Goal: Information Seeking & Learning: Learn about a topic

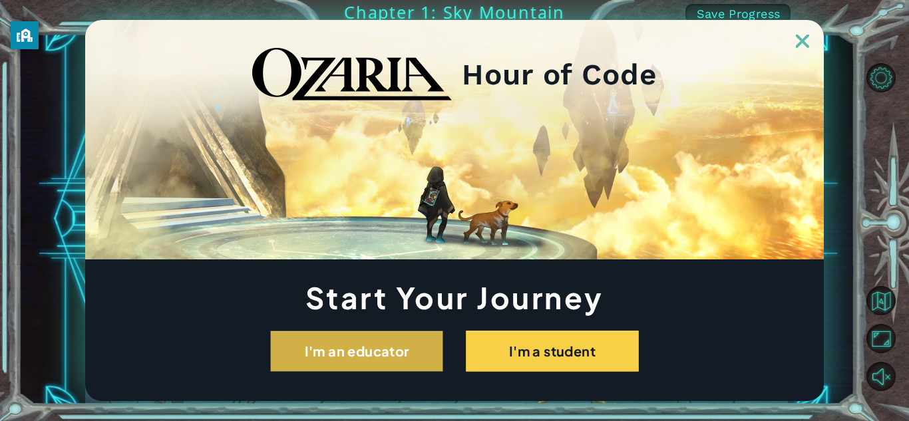
click at [402, 350] on button "I'm an educator" at bounding box center [356, 351] width 173 height 41
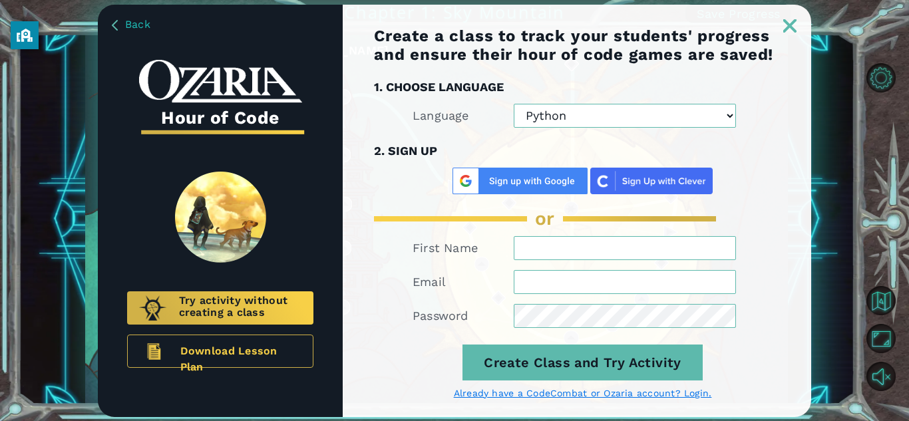
click at [789, 25] on img at bounding box center [789, 25] width 13 height 13
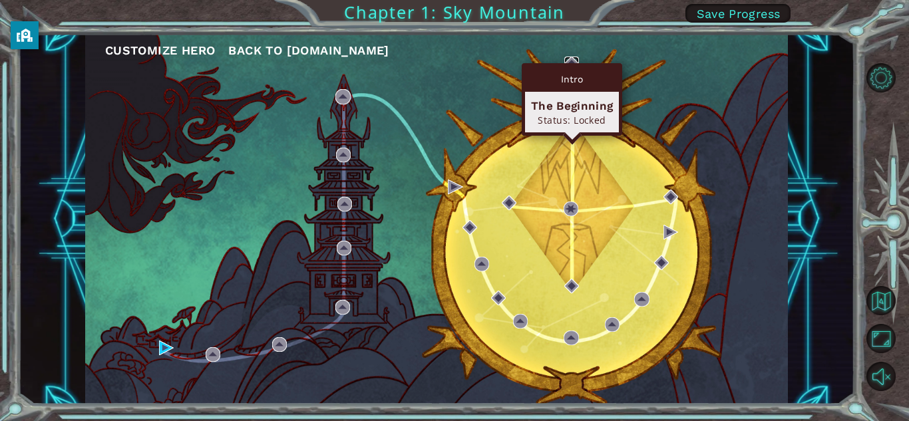
click at [571, 61] on img at bounding box center [571, 64] width 15 height 15
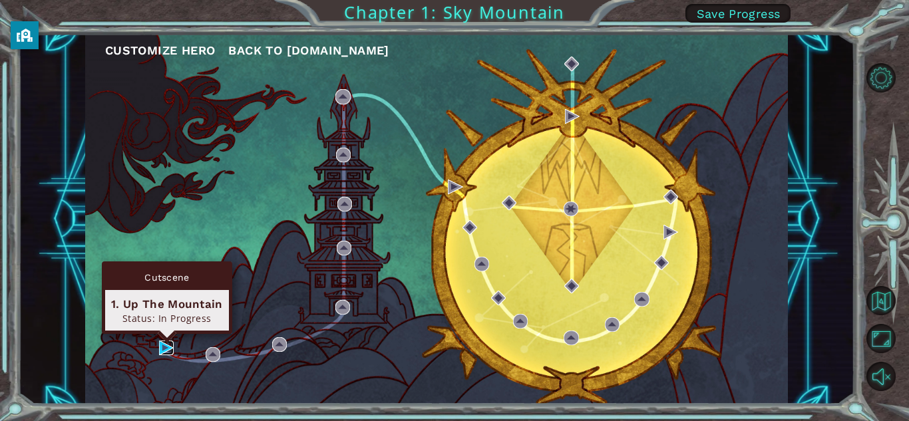
click at [164, 344] on img at bounding box center [166, 348] width 15 height 15
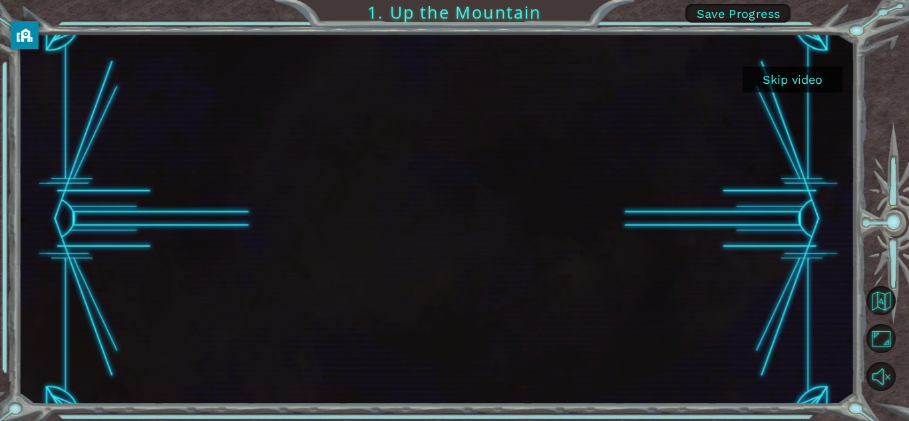
click at [442, 280] on div at bounding box center [436, 219] width 659 height 371
click at [883, 385] on button "Unmute" at bounding box center [880, 376] width 29 height 29
click at [883, 385] on button "Mute" at bounding box center [880, 376] width 29 height 29
click at [884, 385] on button "Unmute" at bounding box center [880, 376] width 29 height 29
click at [877, 296] on button "Back to Map" at bounding box center [880, 300] width 29 height 29
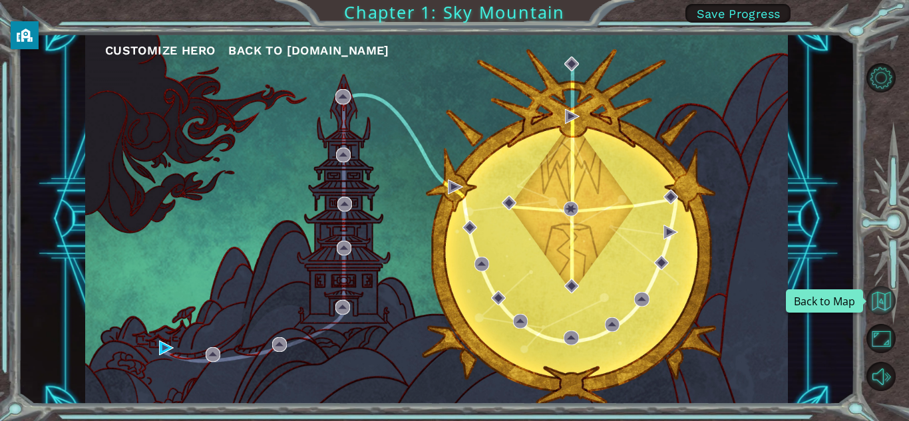
click at [876, 301] on button "Back to Map" at bounding box center [880, 300] width 29 height 29
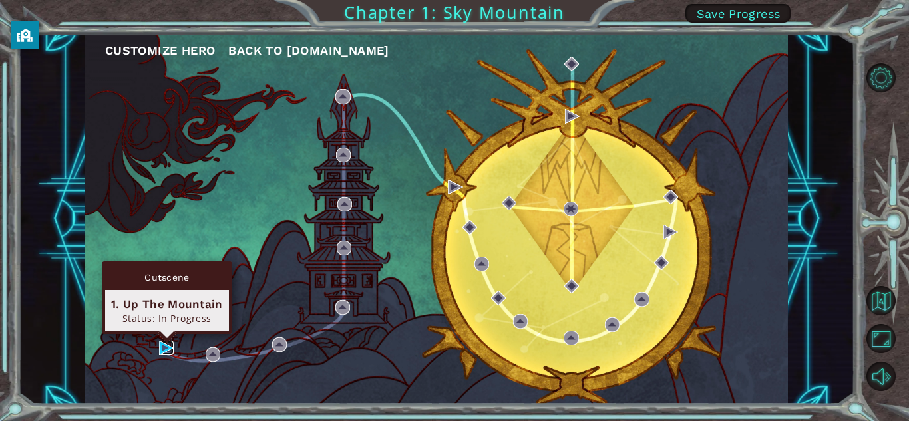
click at [159, 345] on img at bounding box center [166, 348] width 15 height 15
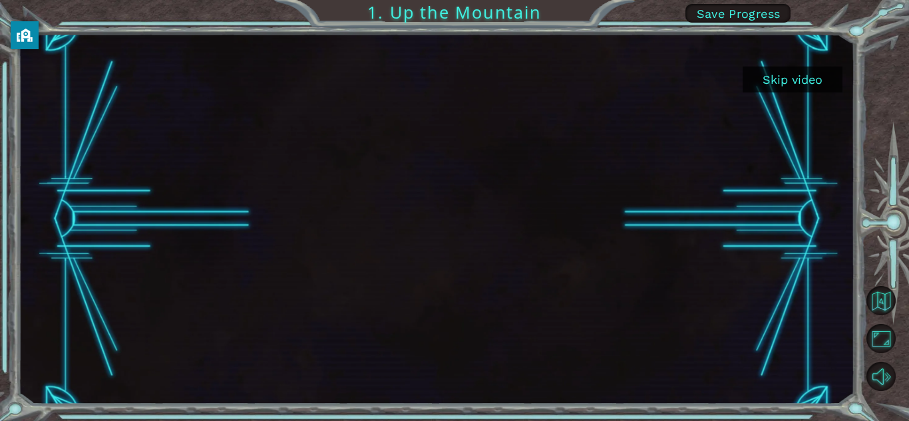
click at [292, 227] on div at bounding box center [436, 219] width 659 height 371
click at [377, 23] on div "Skip video 1. Up the Mountain Save Progress" at bounding box center [454, 210] width 909 height 421
click at [374, 14] on div "Skip video 1. Up the Mountain Save Progress" at bounding box center [454, 210] width 909 height 421
click at [421, 140] on div at bounding box center [436, 219] width 659 height 371
click at [725, 329] on div at bounding box center [436, 219] width 659 height 371
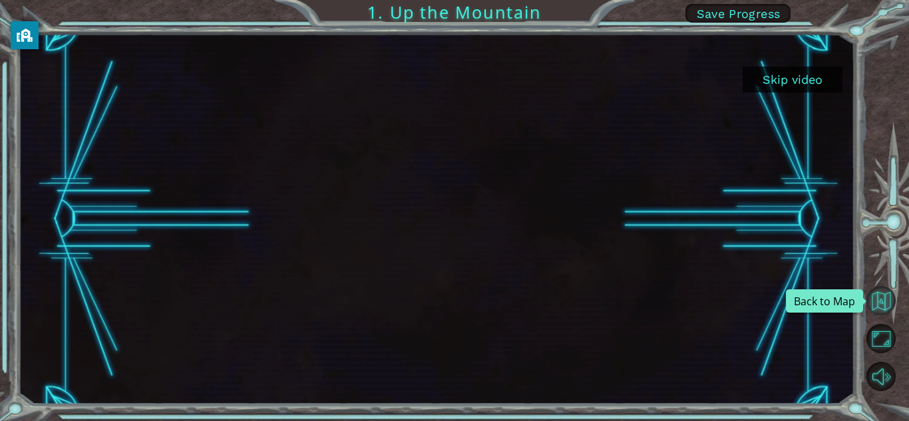
click at [883, 305] on button "Back to Map" at bounding box center [880, 300] width 29 height 29
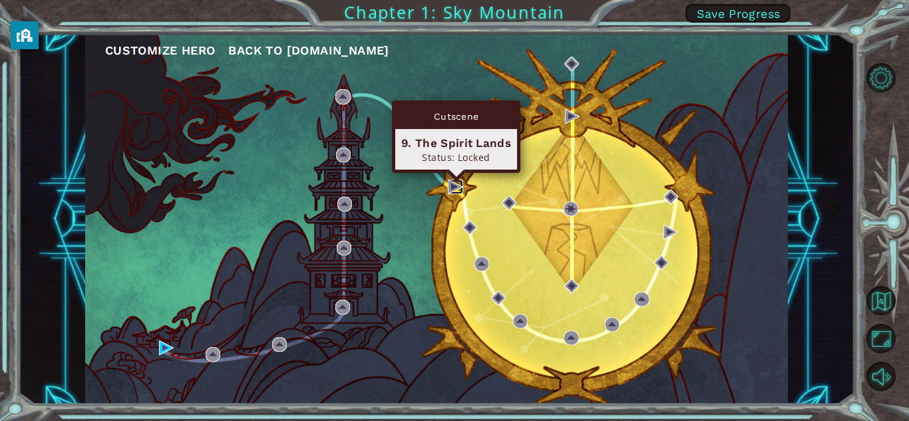
click at [449, 182] on img at bounding box center [455, 187] width 15 height 15
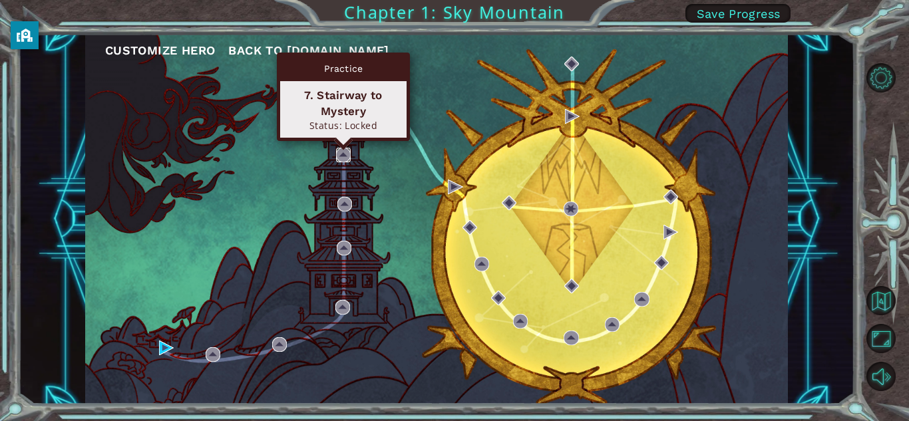
click at [348, 148] on img at bounding box center [343, 155] width 15 height 15
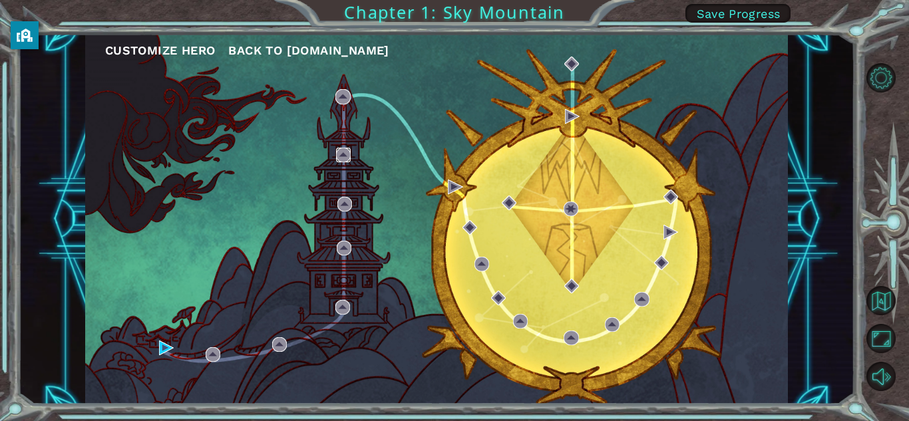
click at [347, 150] on img at bounding box center [343, 155] width 15 height 15
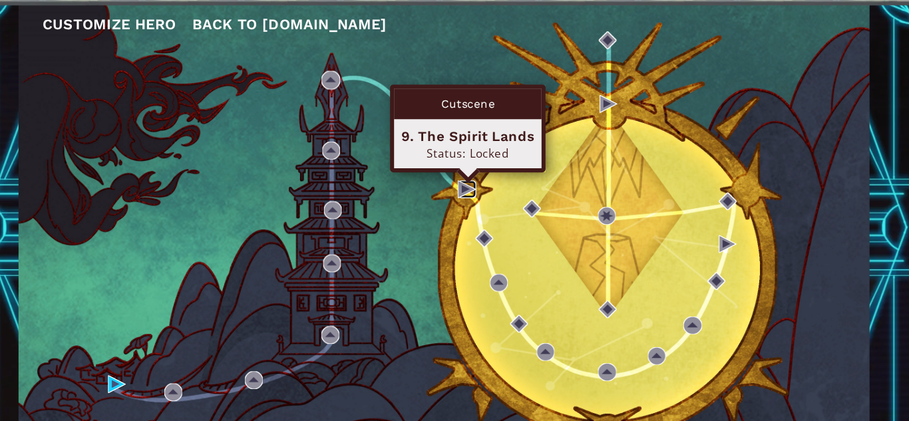
click at [456, 182] on img at bounding box center [455, 187] width 15 height 15
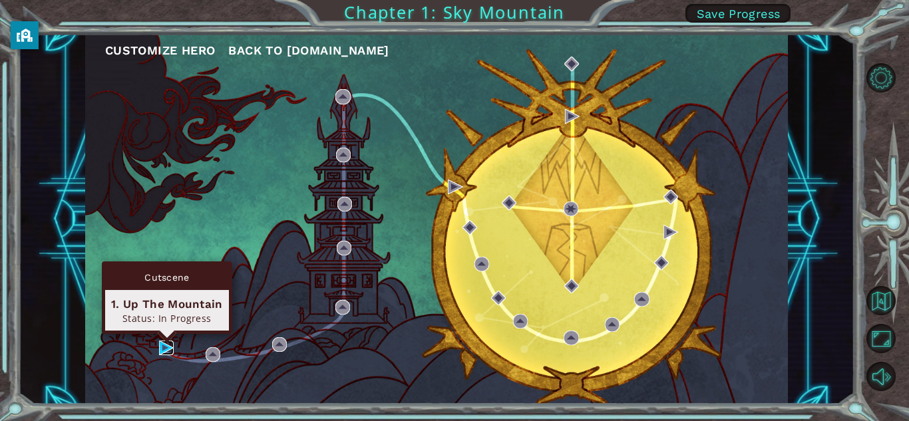
click at [162, 351] on img at bounding box center [166, 348] width 15 height 15
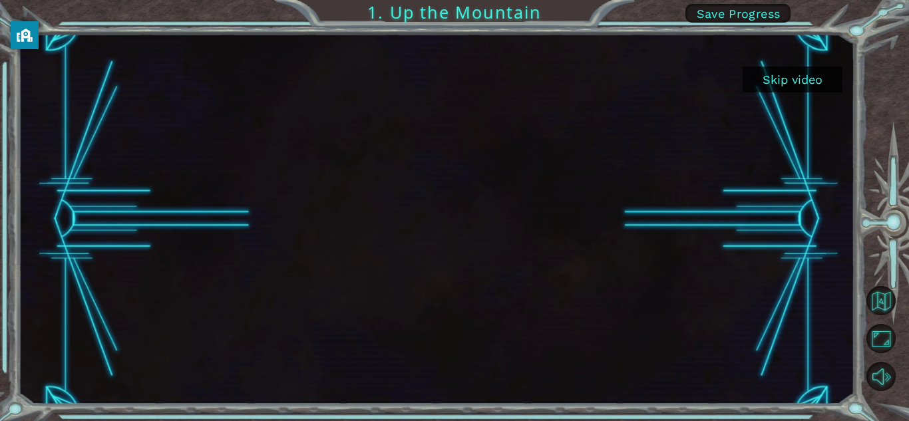
click at [815, 86] on button "Skip video" at bounding box center [792, 80] width 100 height 26
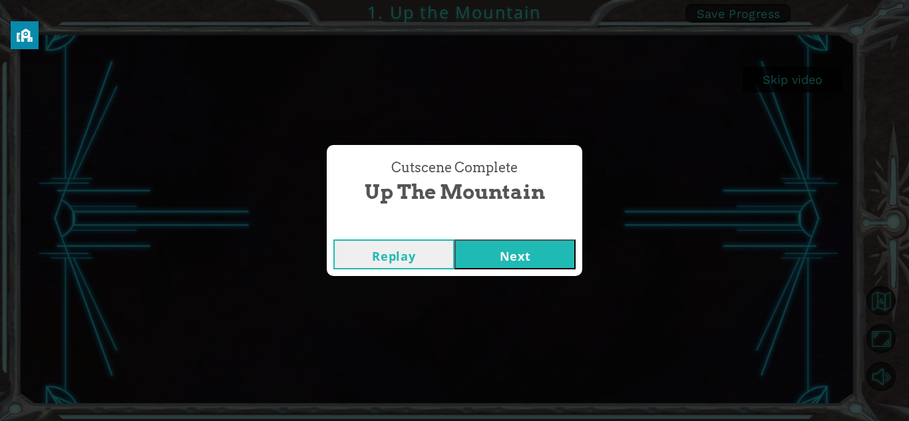
click at [509, 262] on button "Next" at bounding box center [514, 254] width 121 height 30
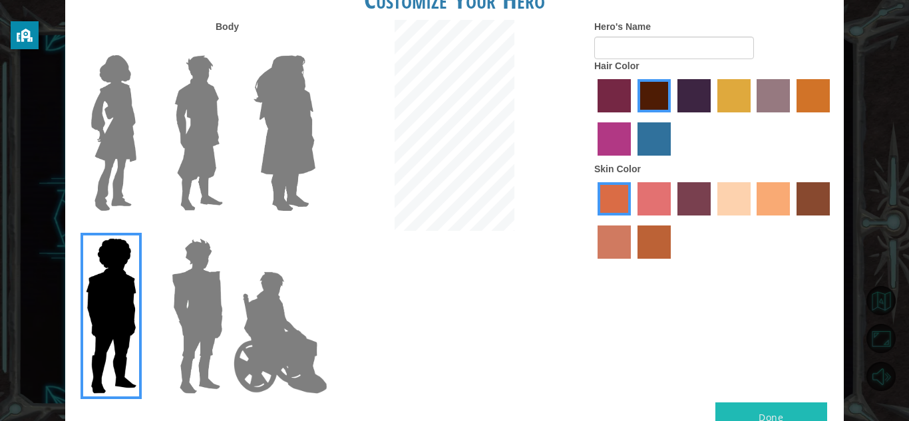
click at [651, 252] on label "smoke tree skin color" at bounding box center [653, 242] width 33 height 33
click at [633, 263] on input "smoke tree skin color" at bounding box center [633, 263] width 0 height 0
click at [623, 253] on label "burning sand skin color" at bounding box center [613, 242] width 33 height 33
click at [832, 220] on input "burning sand skin color" at bounding box center [832, 220] width 0 height 0
click at [215, 122] on img at bounding box center [198, 133] width 59 height 166
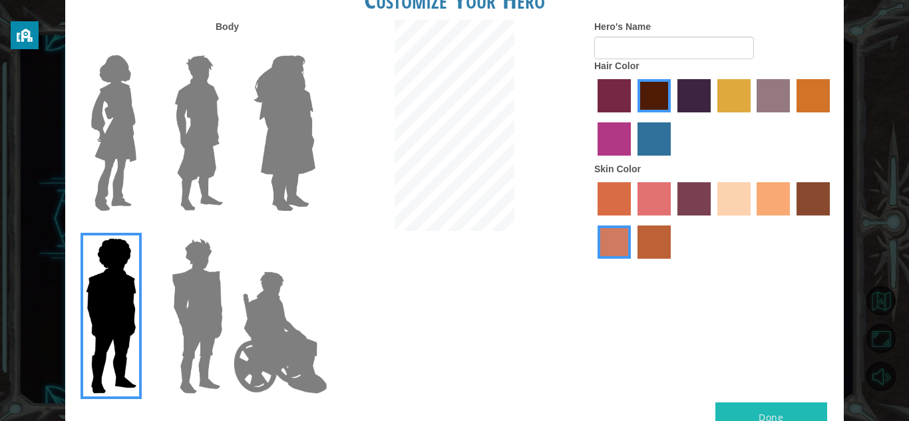
click at [228, 47] on input "Hero Lars" at bounding box center [228, 47] width 0 height 0
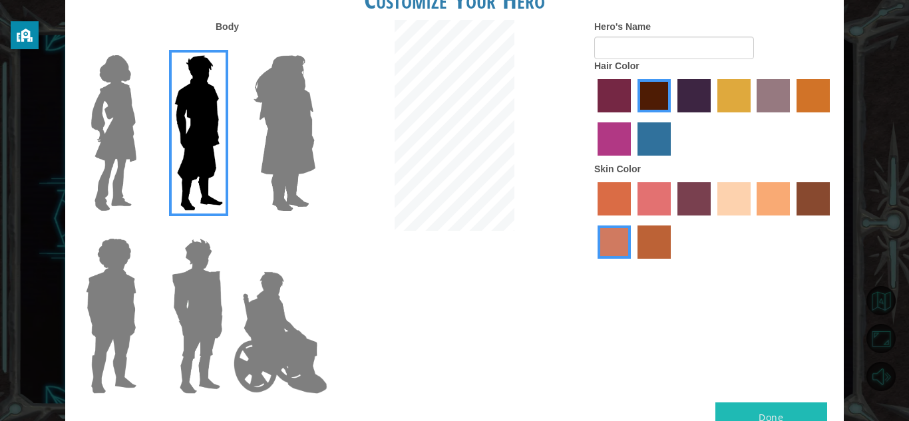
click at [758, 198] on label "tacao skin color" at bounding box center [772, 198] width 33 height 33
click at [752, 220] on input "tacao skin color" at bounding box center [752, 220] width 0 height 0
click at [747, 198] on label "sandy beach skin color" at bounding box center [733, 198] width 33 height 33
click at [713, 220] on input "sandy beach skin color" at bounding box center [713, 220] width 0 height 0
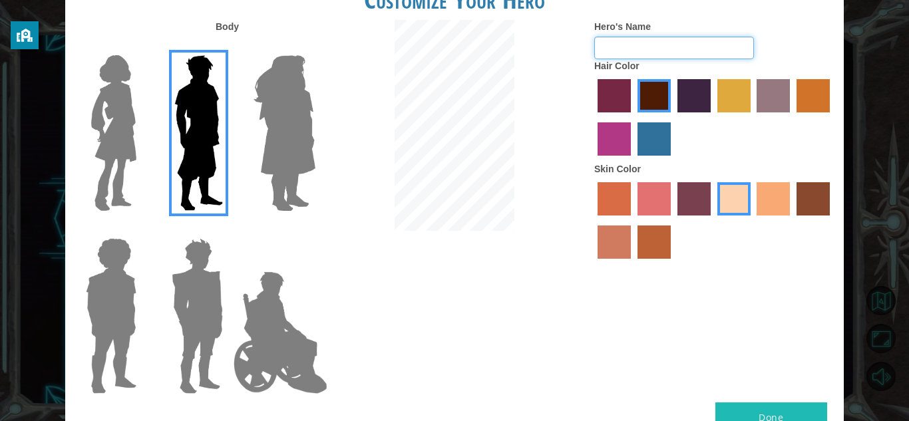
click at [653, 51] on input "Hero's Name" at bounding box center [674, 48] width 160 height 23
type input "[PERSON_NAME]"
click at [790, 419] on button "Done" at bounding box center [771, 417] width 112 height 30
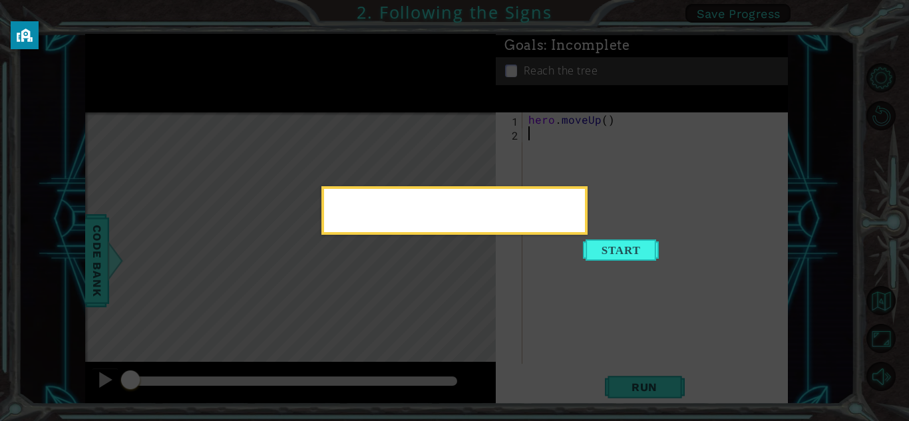
click at [428, 94] on icon at bounding box center [454, 210] width 909 height 421
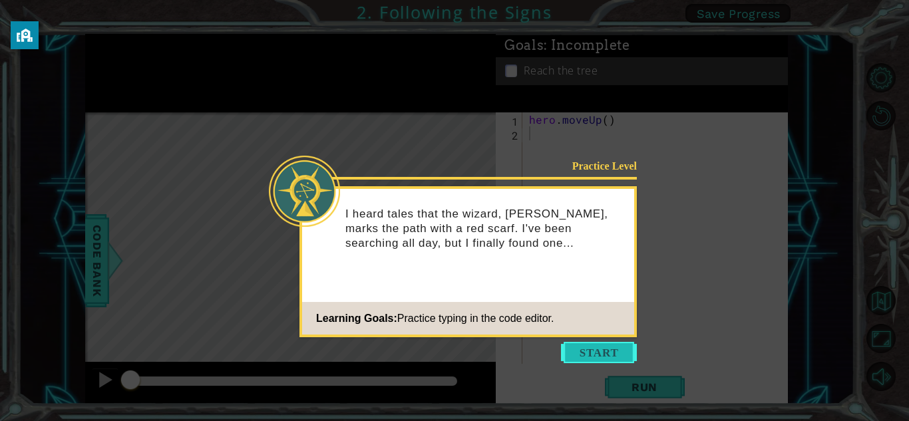
click at [607, 351] on button "Start" at bounding box center [599, 352] width 76 height 21
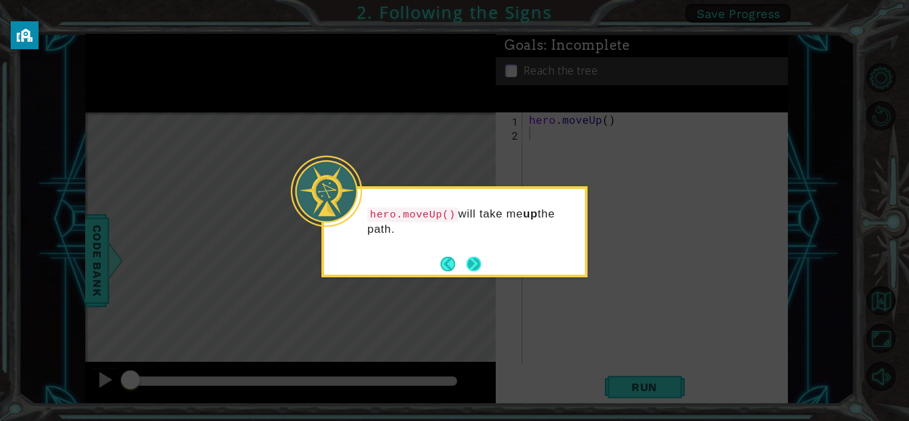
click at [472, 259] on button "Next" at bounding box center [474, 264] width 20 height 20
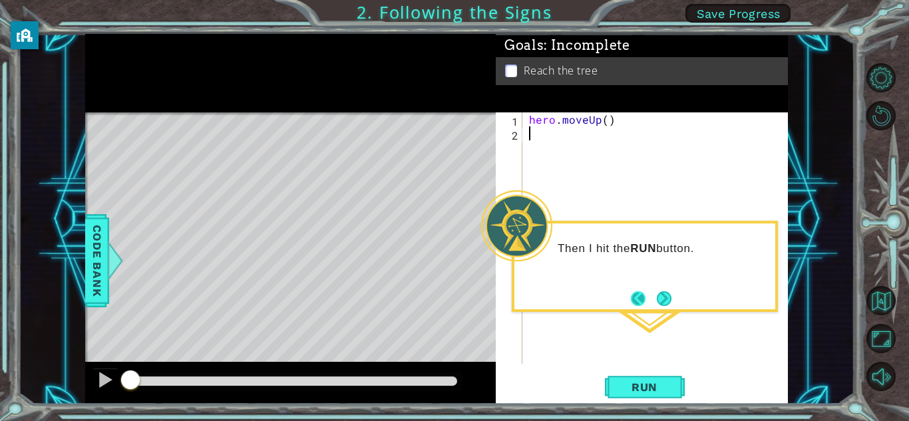
click at [649, 297] on button "Back" at bounding box center [644, 298] width 26 height 15
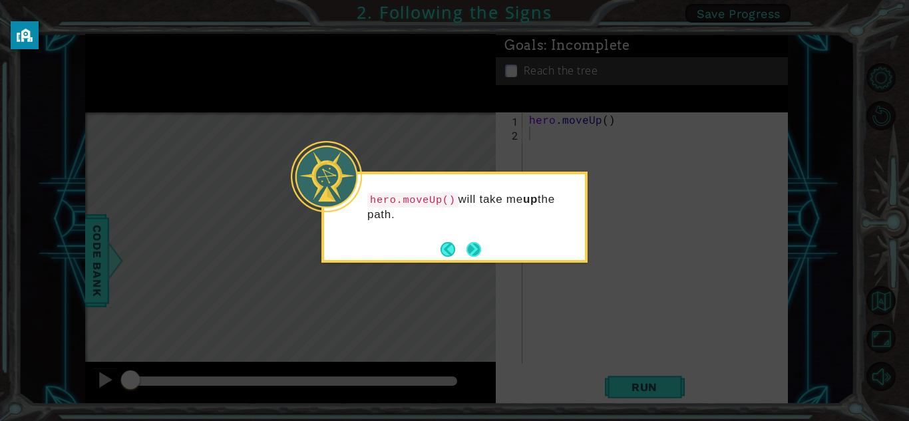
click at [472, 247] on button "Next" at bounding box center [473, 248] width 15 height 15
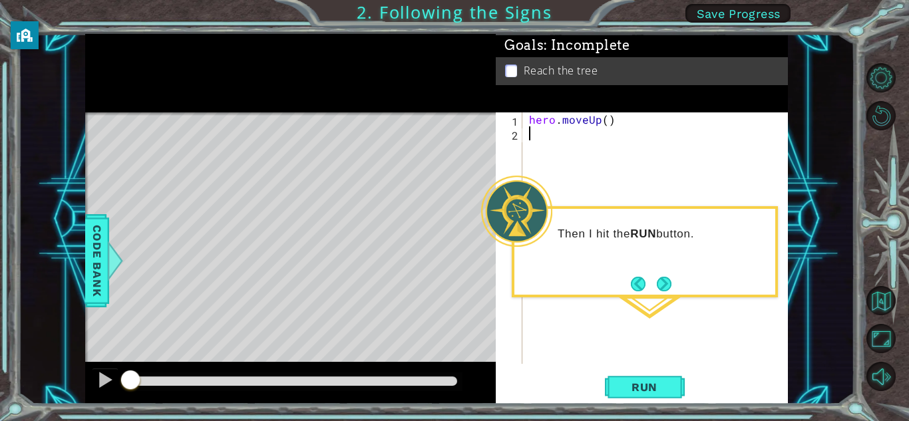
click at [291, 291] on div "Level Map" at bounding box center [392, 308] width 615 height 392
click at [103, 374] on div at bounding box center [104, 379] width 17 height 17
click at [301, 284] on div "Level Map" at bounding box center [392, 308] width 615 height 392
drag, startPoint x: 299, startPoint y: 275, endPoint x: 301, endPoint y: 224, distance: 51.3
click at [301, 224] on div "Level Map" at bounding box center [392, 308] width 615 height 392
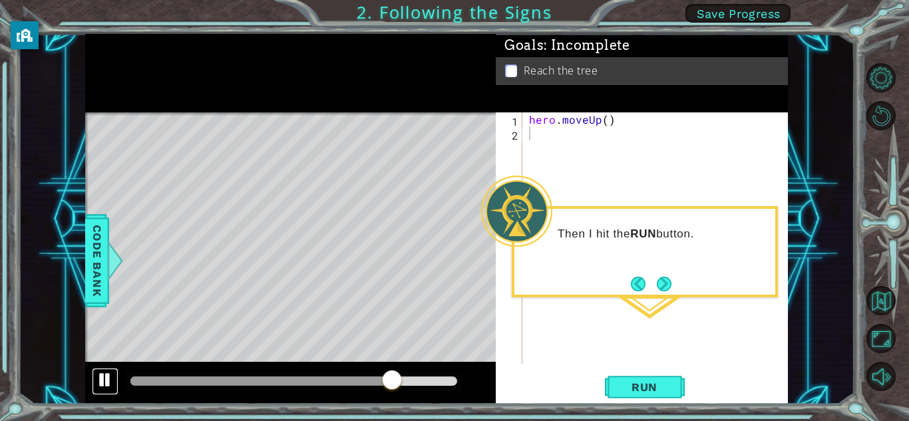
click at [102, 383] on div at bounding box center [104, 379] width 17 height 17
drag, startPoint x: 391, startPoint y: 378, endPoint x: 289, endPoint y: 355, distance: 104.9
click at [289, 355] on div "methods hero moveUp(steps) Code Bank Continue" at bounding box center [436, 219] width 703 height 371
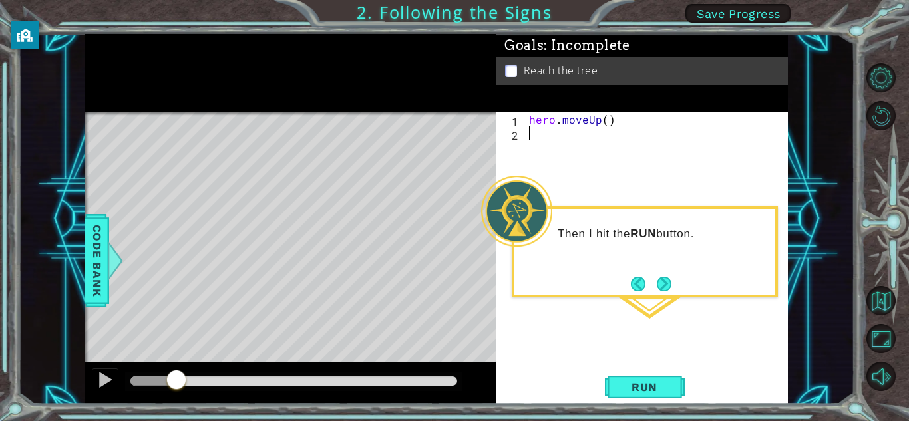
drag, startPoint x: 283, startPoint y: 375, endPoint x: 174, endPoint y: 369, distance: 109.9
click at [174, 369] on div at bounding box center [176, 381] width 24 height 24
drag, startPoint x: 174, startPoint y: 377, endPoint x: 125, endPoint y: 369, distance: 49.3
click at [125, 369] on div at bounding box center [134, 381] width 24 height 24
click at [100, 377] on div at bounding box center [104, 379] width 17 height 17
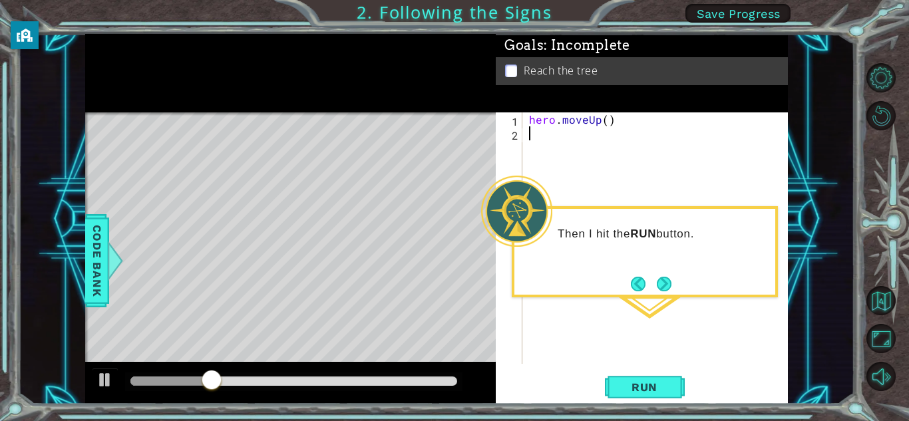
click at [298, 252] on div "Level Map" at bounding box center [392, 308] width 615 height 392
click at [307, 301] on div "Level Map" at bounding box center [392, 308] width 615 height 392
click at [662, 285] on button "Next" at bounding box center [663, 283] width 15 height 15
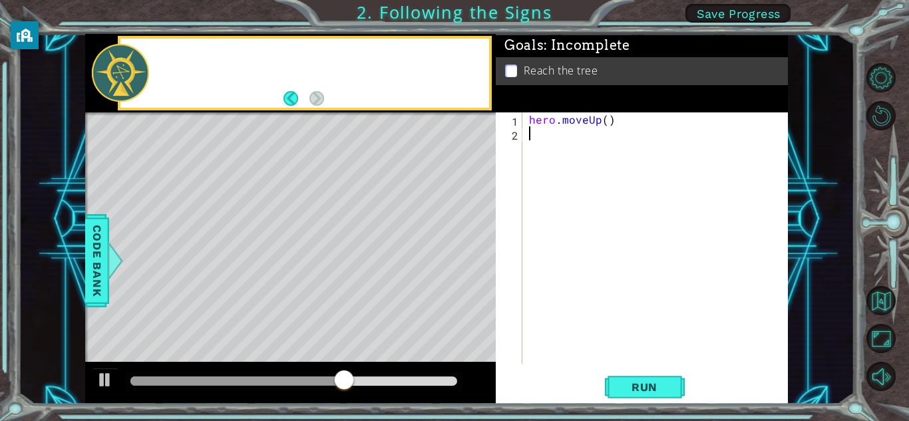
click at [662, 285] on div "hero . moveUp ( )" at bounding box center [658, 251] width 265 height 279
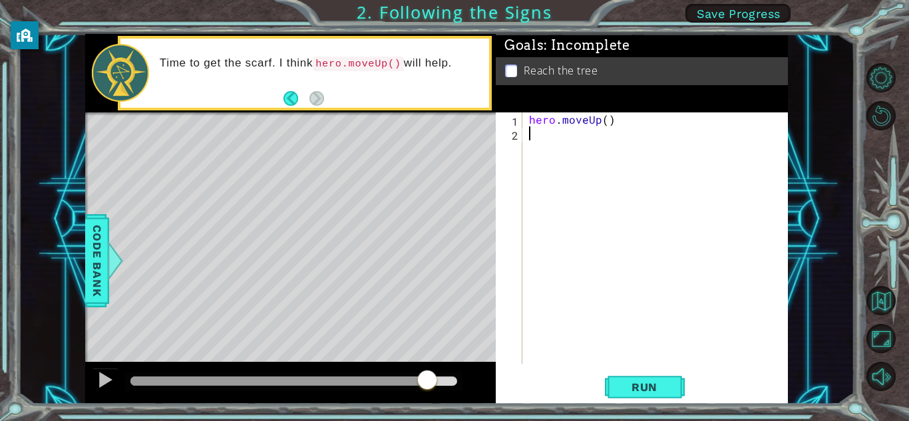
click at [424, 380] on div at bounding box center [427, 381] width 24 height 24
drag, startPoint x: 461, startPoint y: 381, endPoint x: 277, endPoint y: 342, distance: 188.3
click at [277, 342] on div "methods hero moveUp(steps) Code Bank Time to get the scarf. I think hero.moveUp…" at bounding box center [436, 219] width 703 height 371
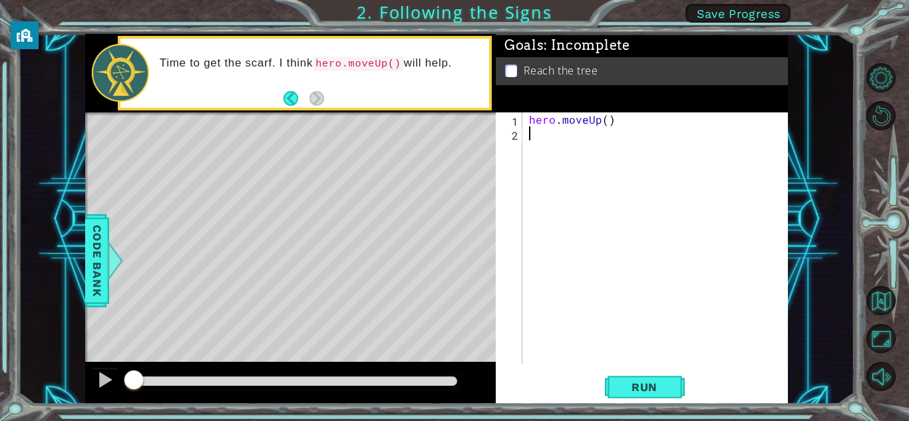
drag, startPoint x: 277, startPoint y: 375, endPoint x: 133, endPoint y: 366, distance: 144.0
click at [133, 366] on div at bounding box center [290, 383] width 410 height 43
click at [100, 378] on div at bounding box center [104, 379] width 17 height 17
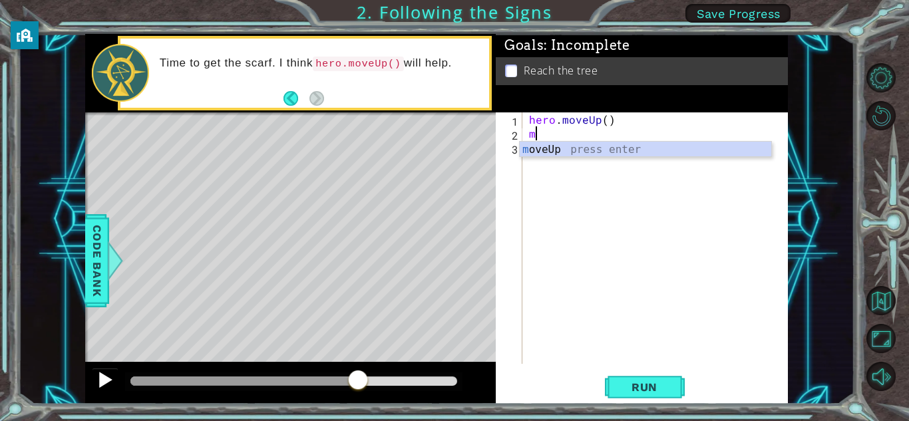
type textarea "m"
click at [112, 373] on div at bounding box center [104, 379] width 17 height 17
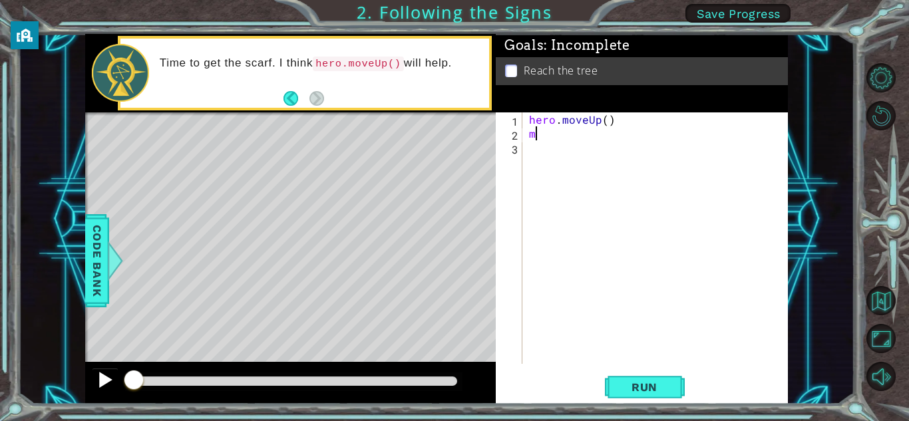
drag, startPoint x: 402, startPoint y: 381, endPoint x: 112, endPoint y: 383, distance: 290.1
click at [112, 383] on div at bounding box center [290, 383] width 410 height 43
click at [351, 362] on div at bounding box center [290, 383] width 410 height 43
click at [104, 378] on div at bounding box center [104, 379] width 17 height 17
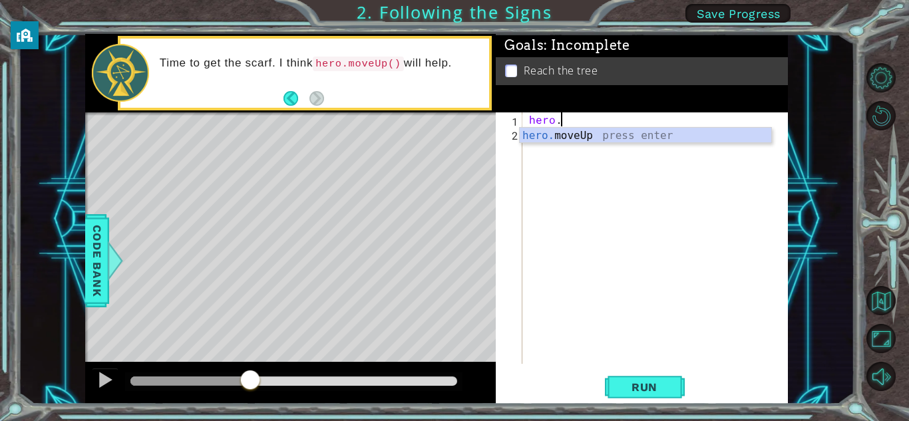
type textarea "h"
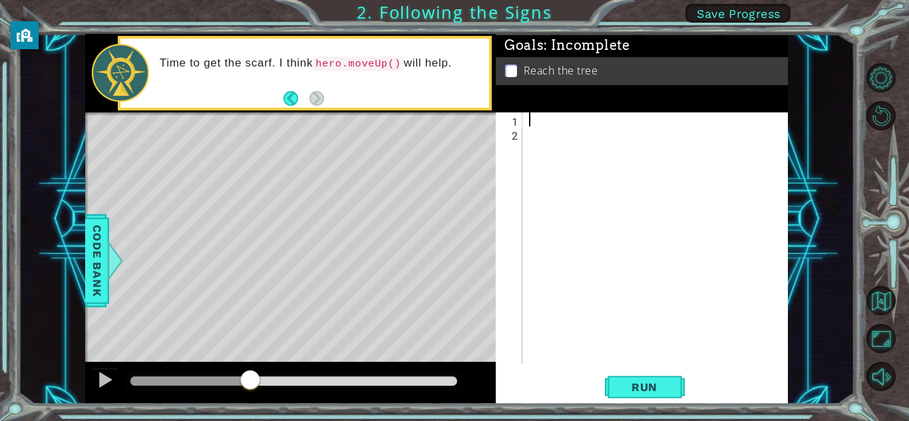
click at [296, 215] on div "Level Map" at bounding box center [392, 308] width 615 height 392
click at [241, 380] on div at bounding box center [242, 373] width 24 height 24
click at [95, 374] on button at bounding box center [105, 381] width 27 height 27
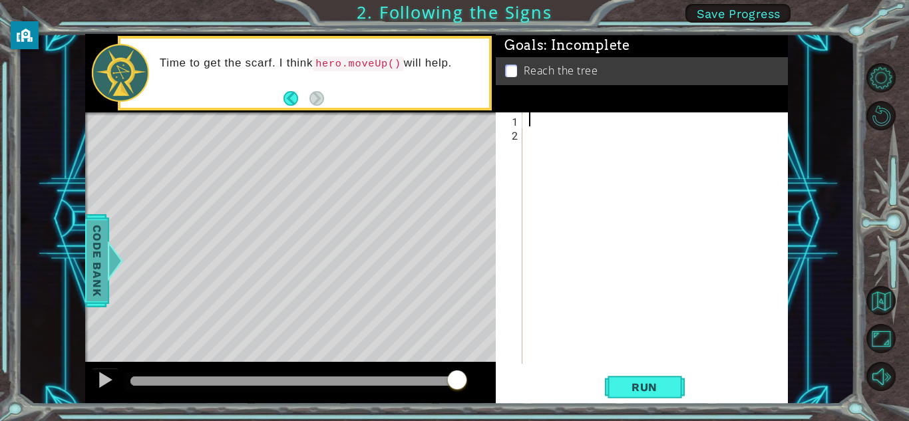
click at [97, 238] on span "Code Bank" at bounding box center [96, 260] width 21 height 81
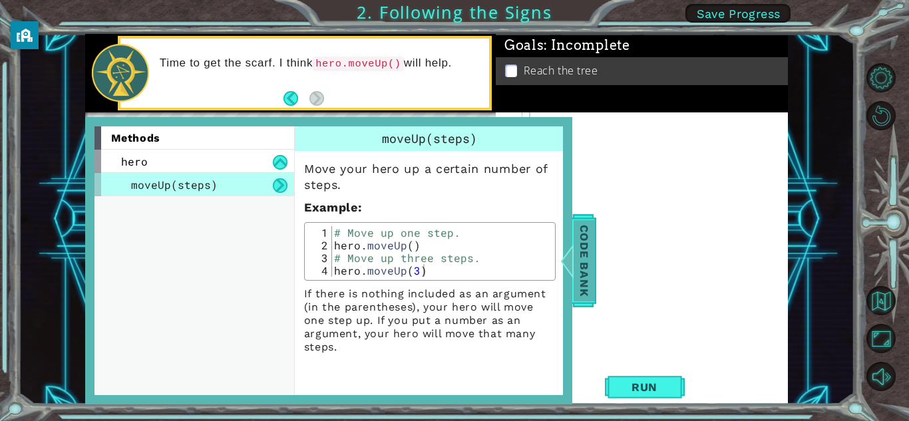
click at [97, 238] on div "methods hero moveUp(steps)" at bounding box center [194, 260] width 200 height 269
